Goal: Understand process/instructions: Learn how to perform a task or action

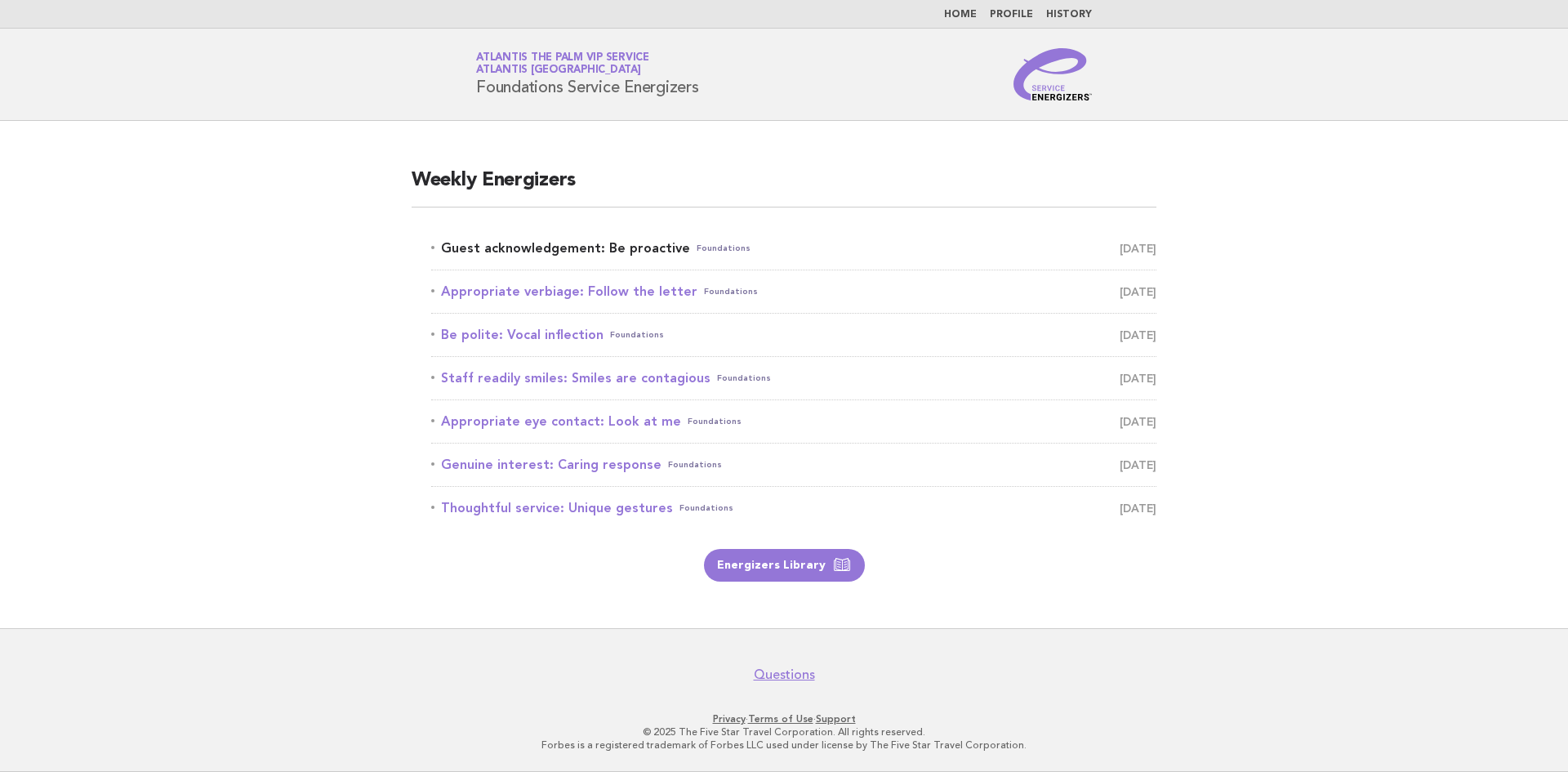
click at [540, 242] on link "Guest acknowledgement: Be proactive Foundations [DATE]" at bounding box center [793, 249] width 725 height 23
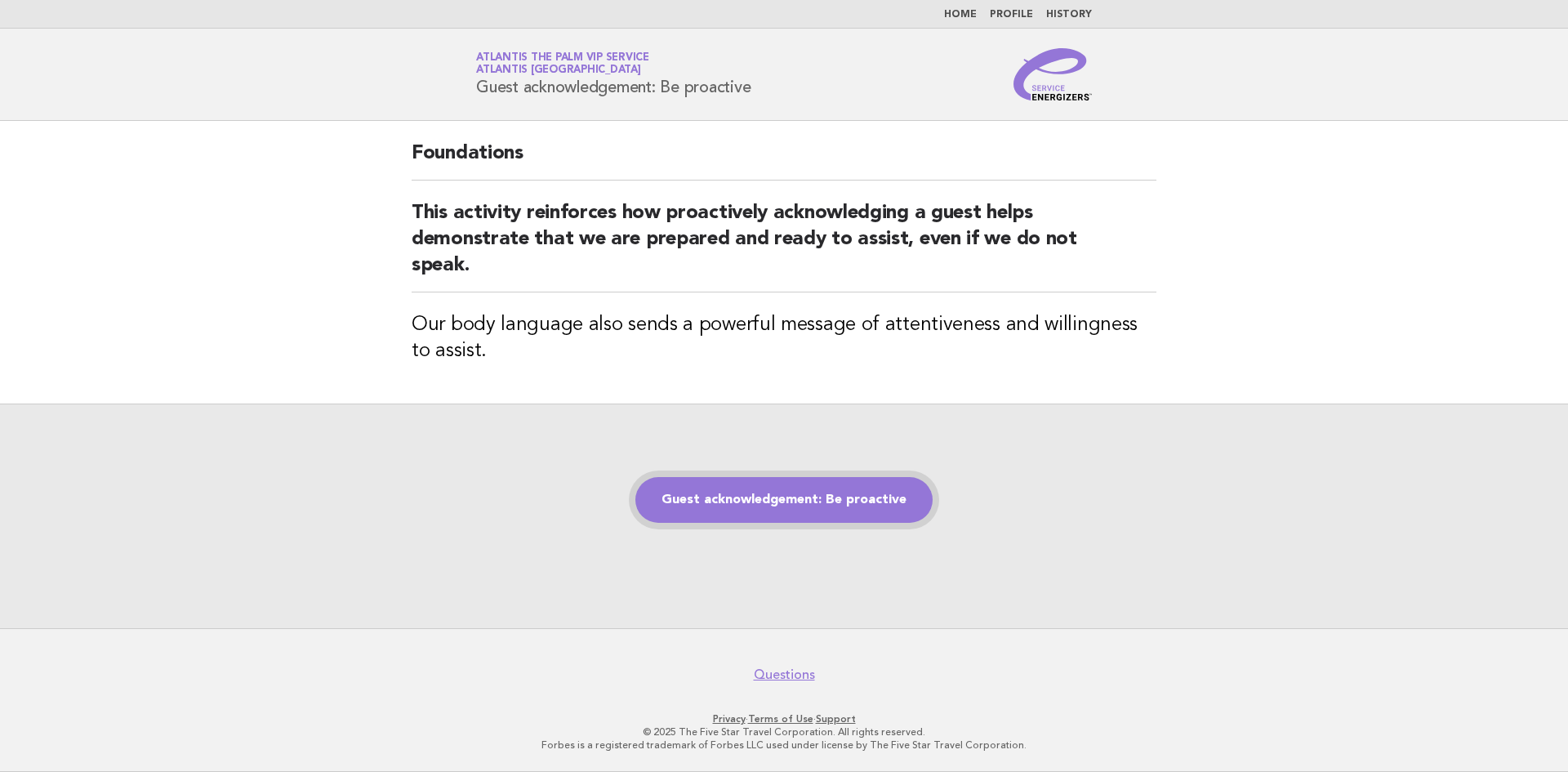
click at [752, 517] on link "Guest acknowledgement: Be proactive" at bounding box center [784, 500] width 297 height 46
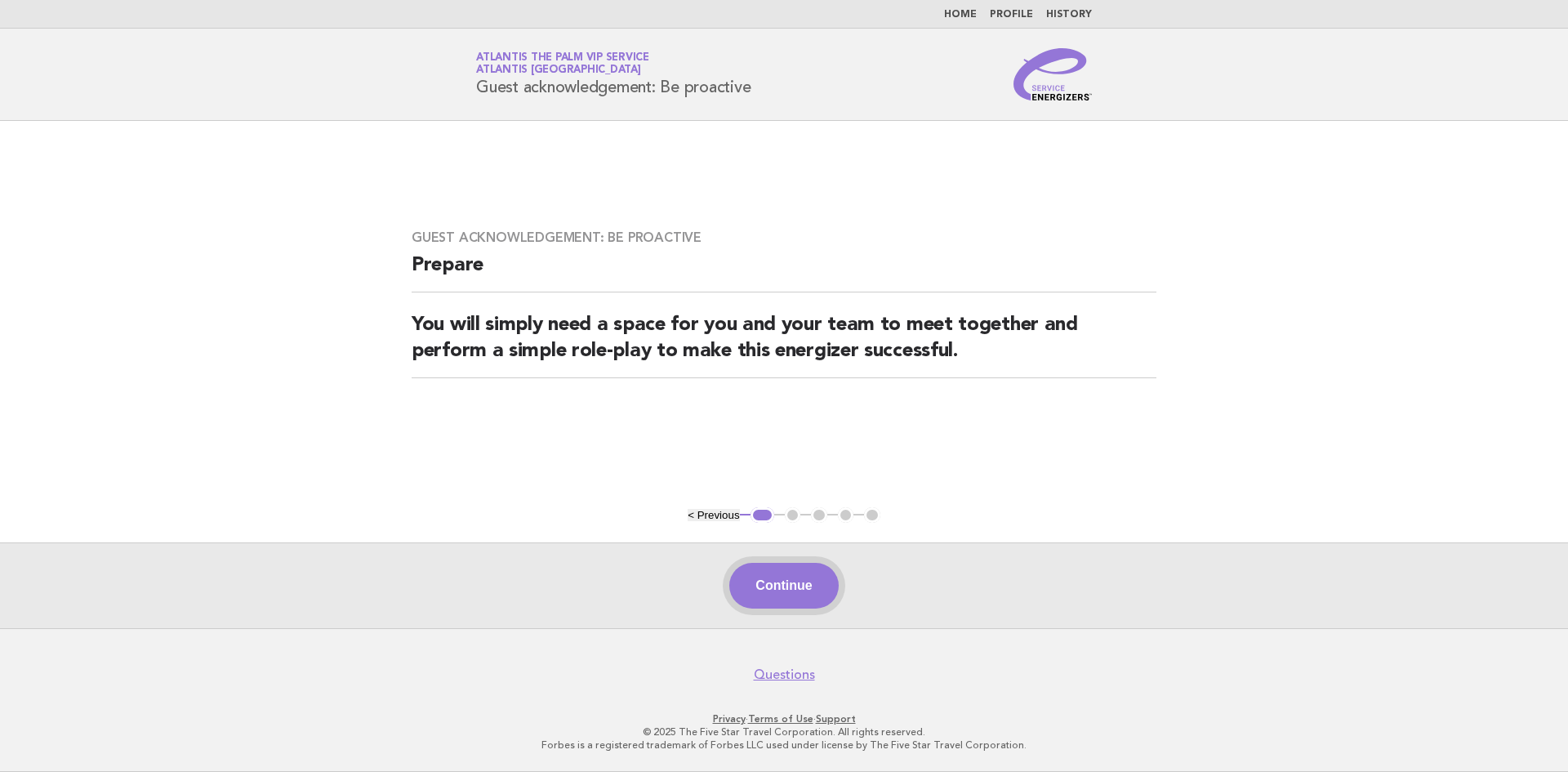
click at [774, 583] on button "Continue" at bounding box center [783, 585] width 108 height 46
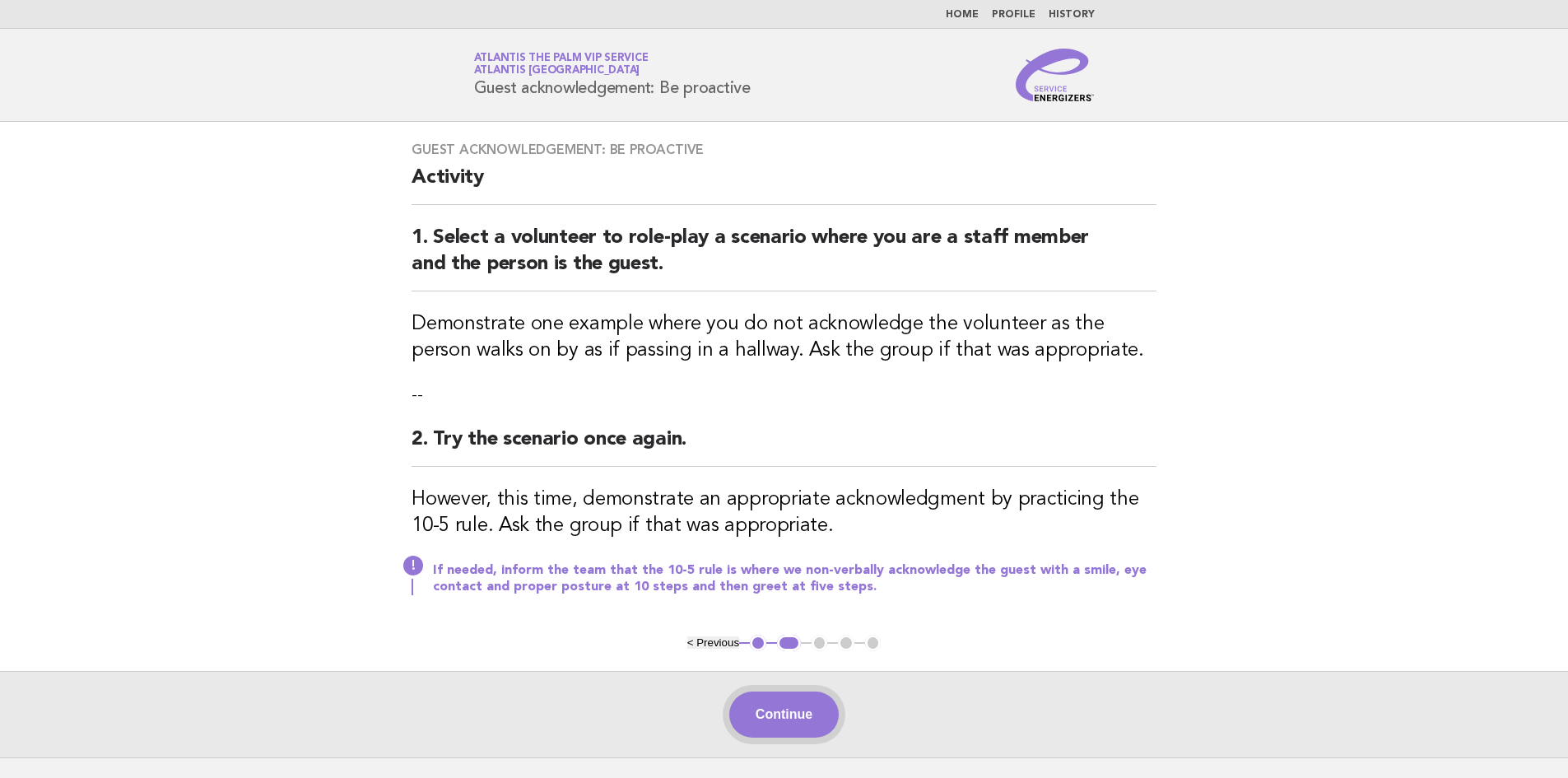
click at [775, 718] on button "Continue" at bounding box center [784, 714] width 109 height 46
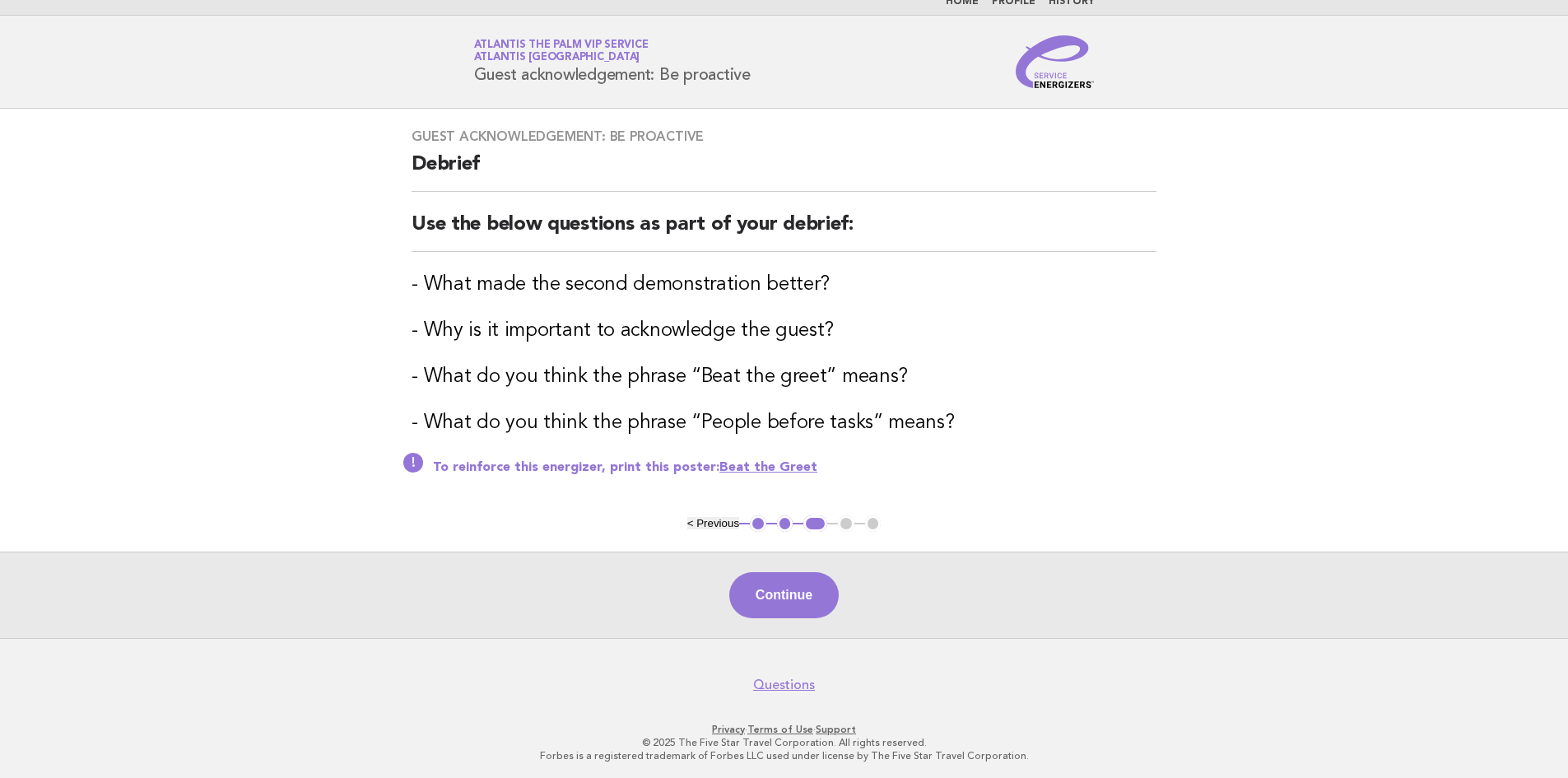
scroll to position [17, 0]
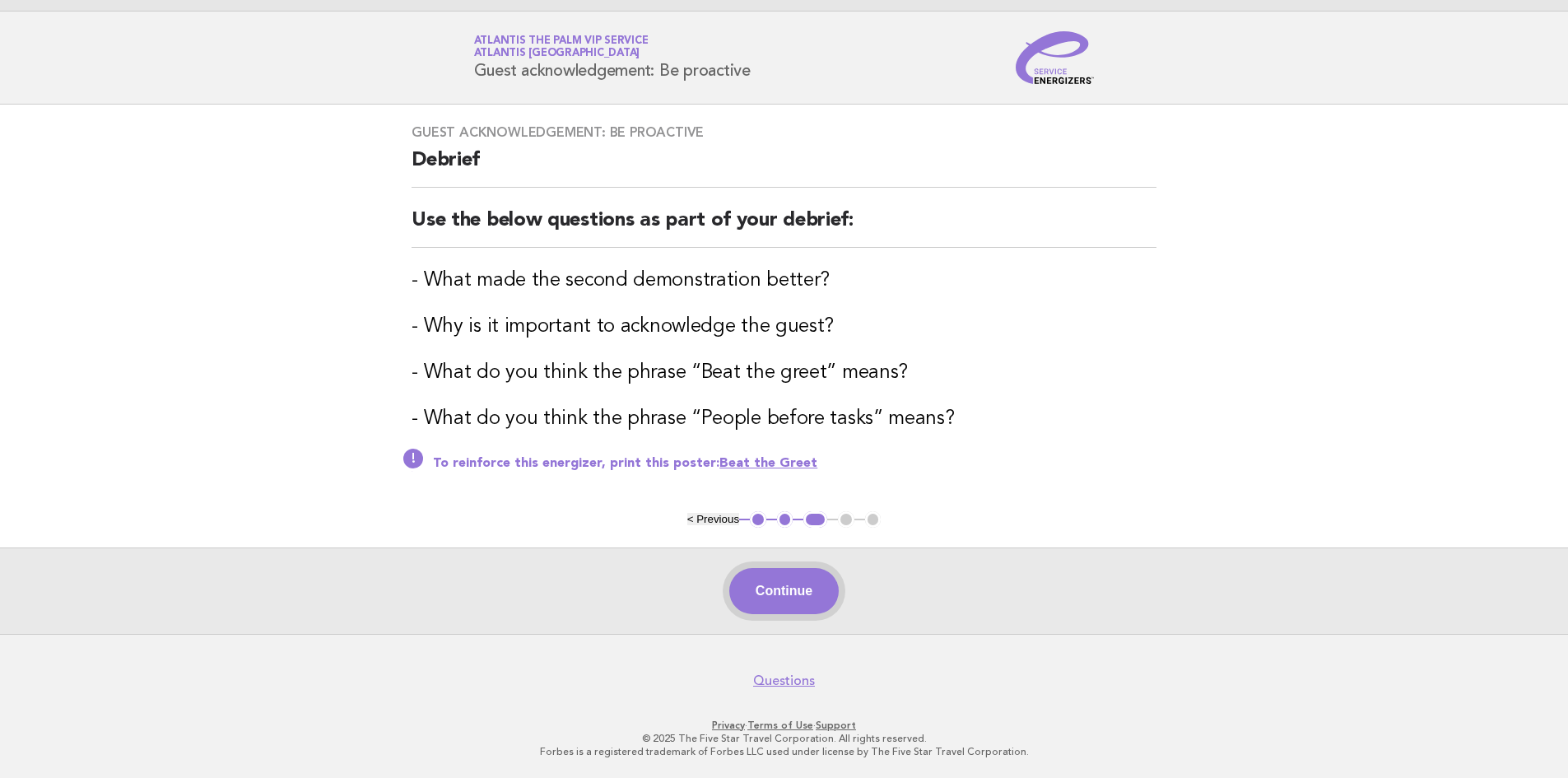
click at [770, 592] on button "Continue" at bounding box center [784, 591] width 109 height 46
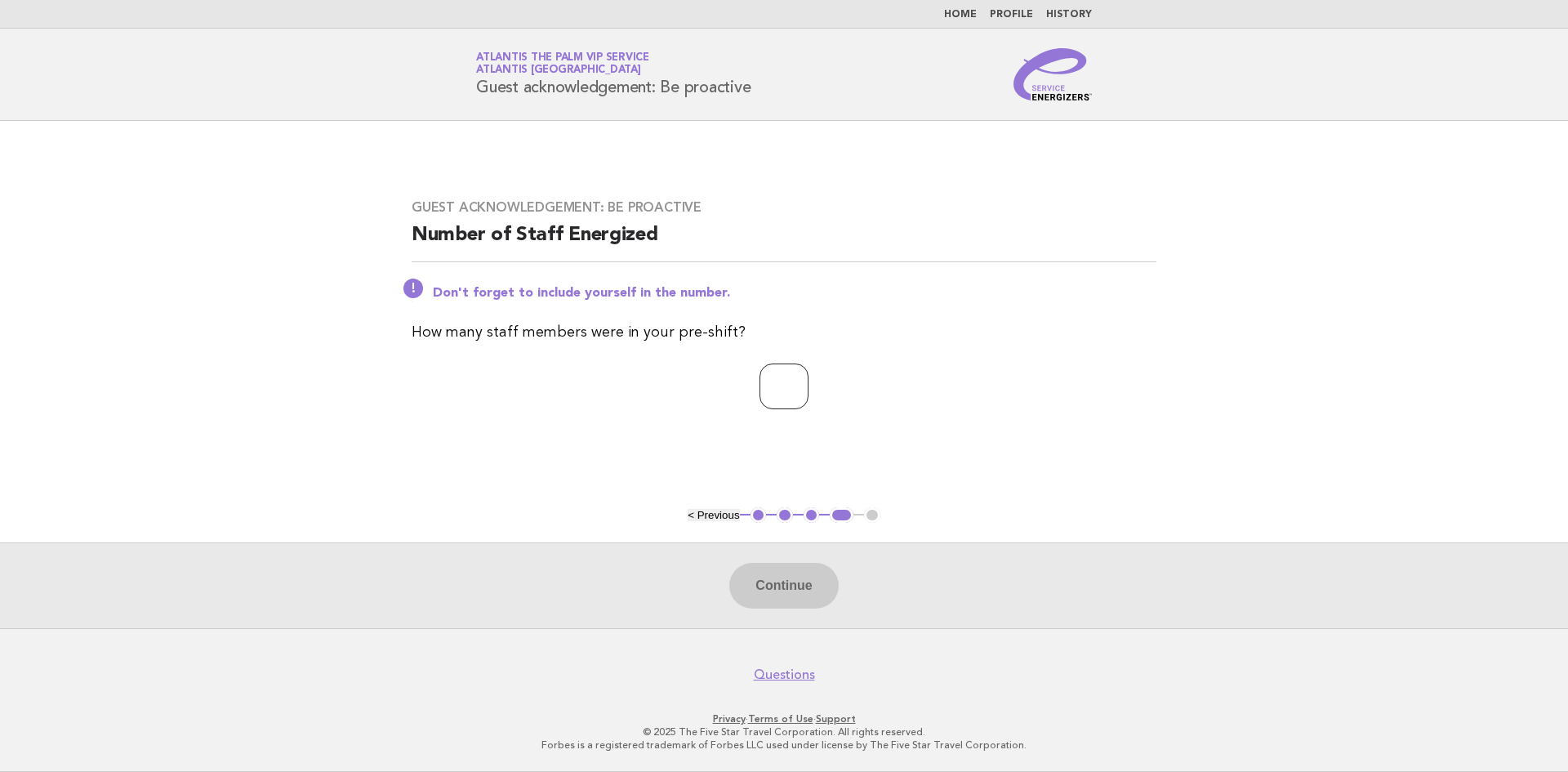
click at [773, 392] on input "number" at bounding box center [784, 386] width 49 height 46
type input "*"
click at [756, 597] on button "Continue" at bounding box center [783, 585] width 108 height 46
